Goal: Information Seeking & Learning: Learn about a topic

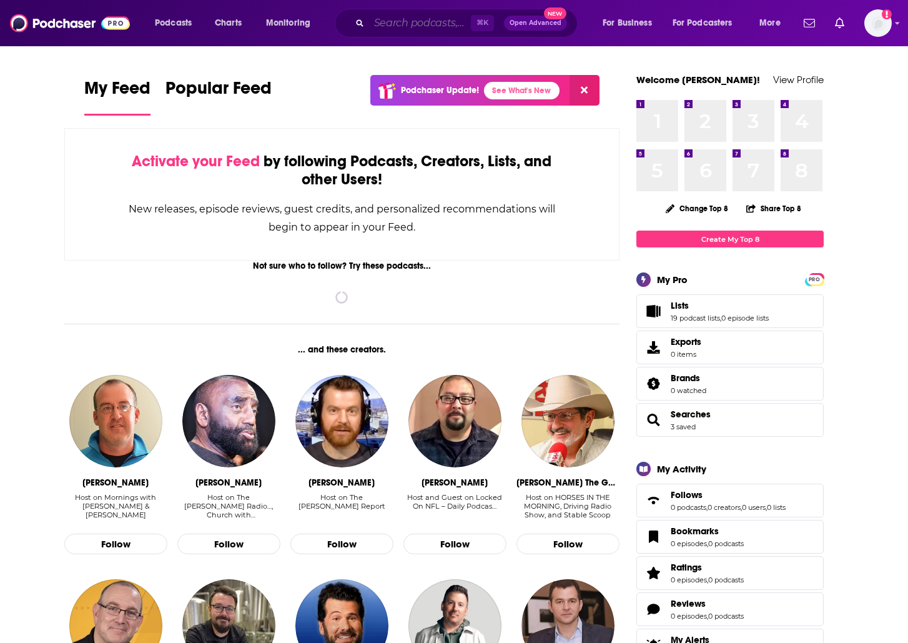
click at [418, 28] on input "Search podcasts, credits, & more..." at bounding box center [420, 23] width 102 height 20
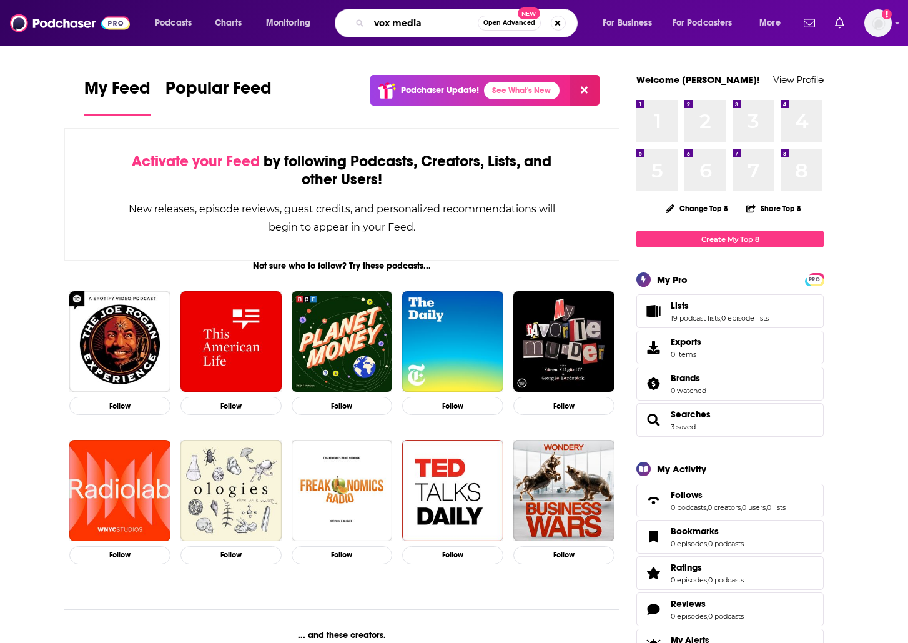
type input "vox media"
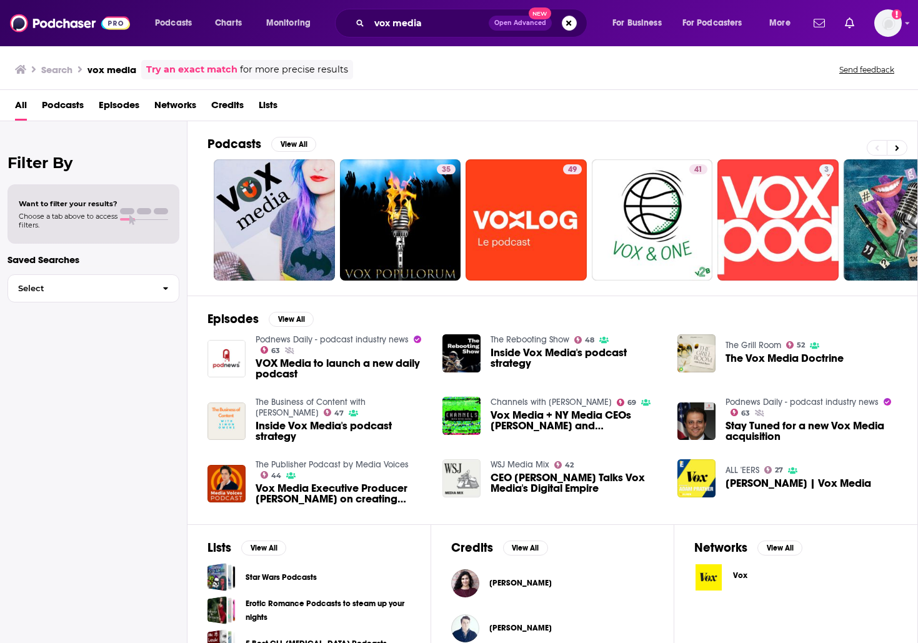
click at [187, 104] on span "Networks" at bounding box center [175, 108] width 42 height 26
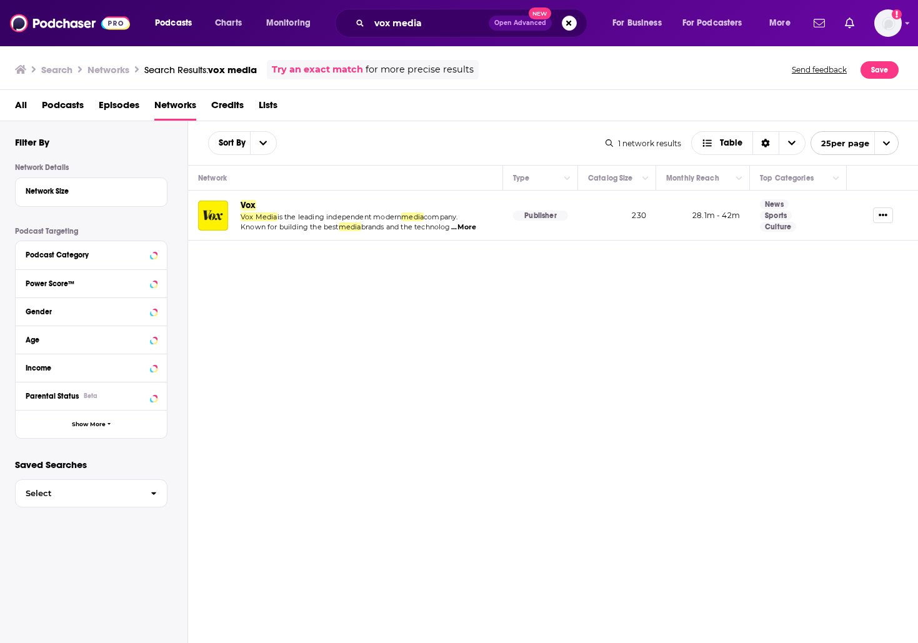
click at [251, 207] on span "Vox" at bounding box center [249, 205] width 16 height 11
